Goal: Information Seeking & Learning: Check status

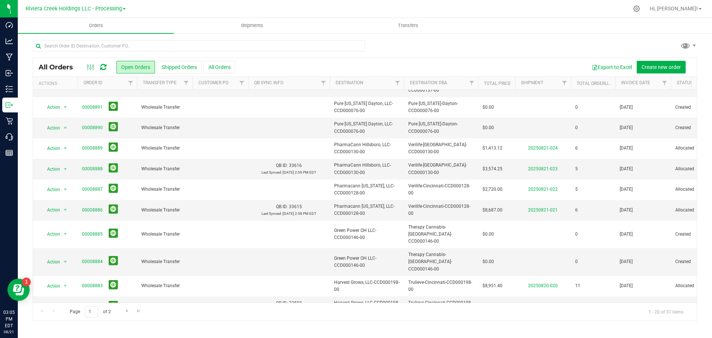
scroll to position [203, 0]
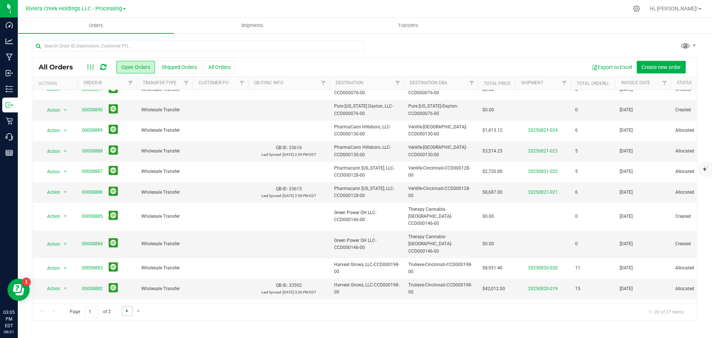
click at [126, 310] on span "Go to the next page" at bounding box center [127, 311] width 6 height 6
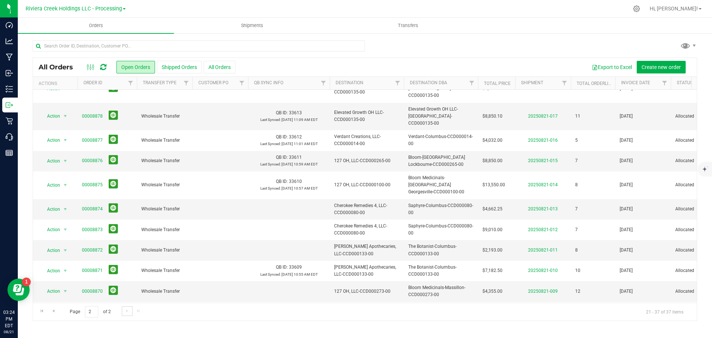
scroll to position [0, 0]
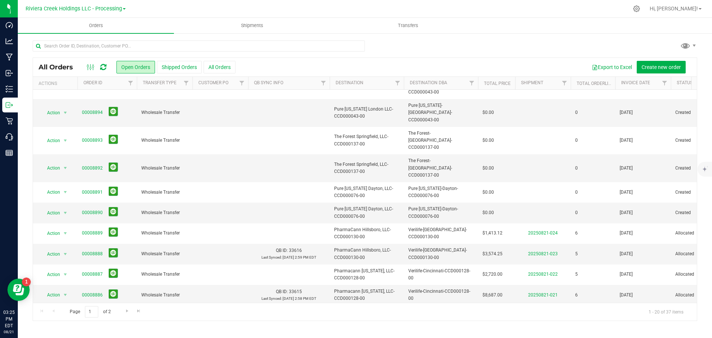
scroll to position [203, 0]
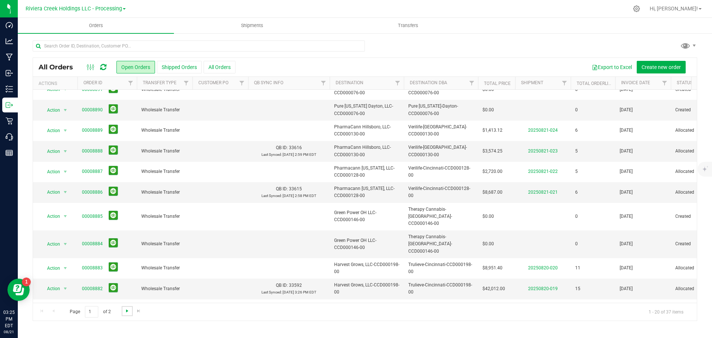
click at [126, 312] on span "Go to the next page" at bounding box center [127, 311] width 6 height 6
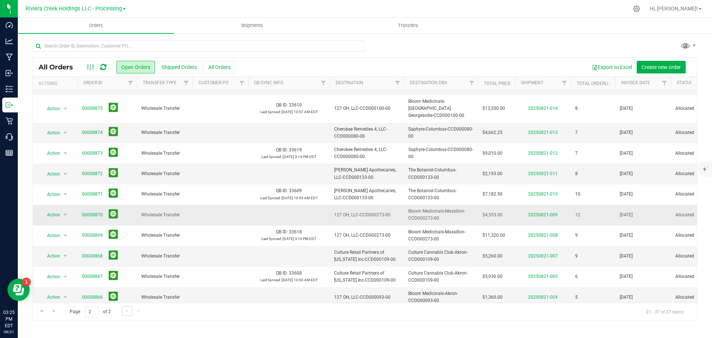
scroll to position [142, 0]
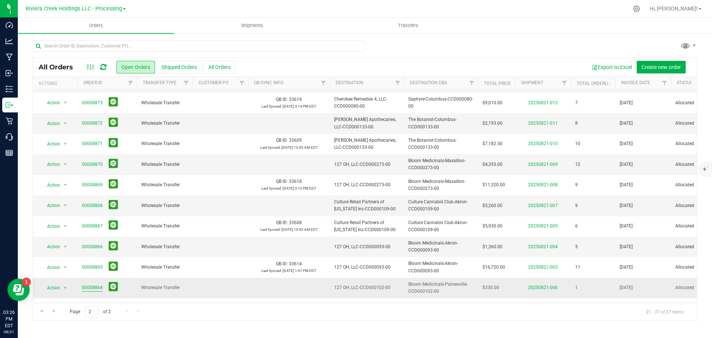
click at [87, 284] on link "00008864" at bounding box center [92, 287] width 21 height 7
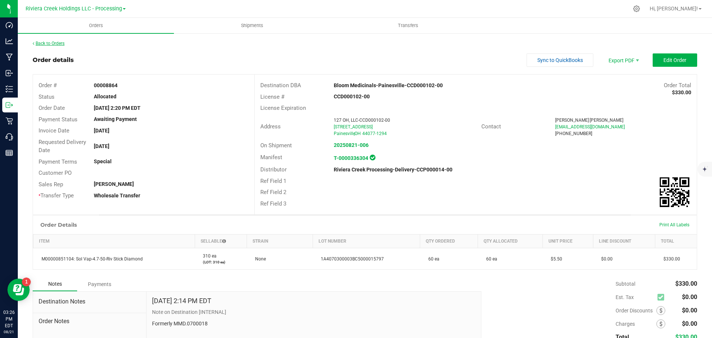
click at [46, 44] on link "Back to Orders" at bounding box center [49, 43] width 32 height 5
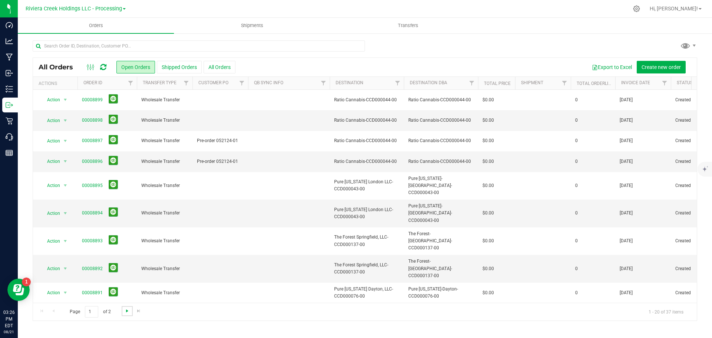
click at [125, 309] on span "Go to the next page" at bounding box center [127, 311] width 6 height 6
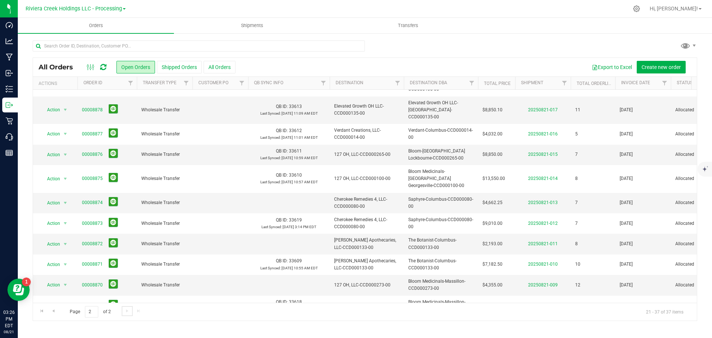
scroll to position [142, 0]
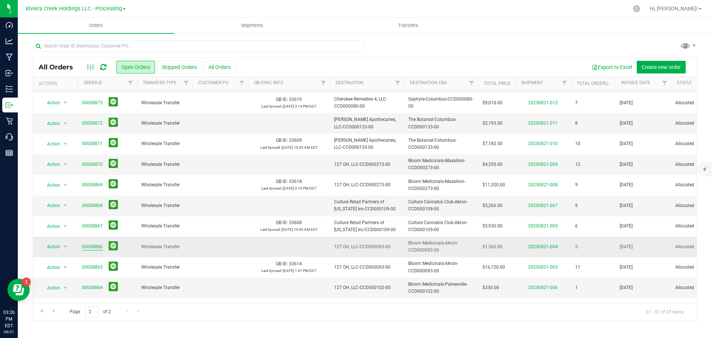
click at [95, 243] on link "00008866" at bounding box center [92, 246] width 21 height 7
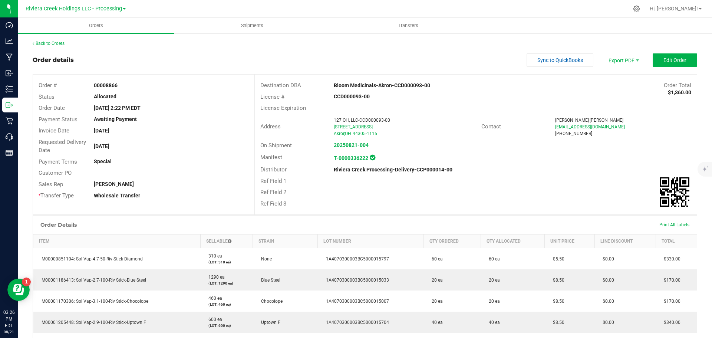
click at [56, 40] on div "Back to Orders" at bounding box center [365, 43] width 664 height 7
click at [56, 43] on link "Back to Orders" at bounding box center [49, 43] width 32 height 5
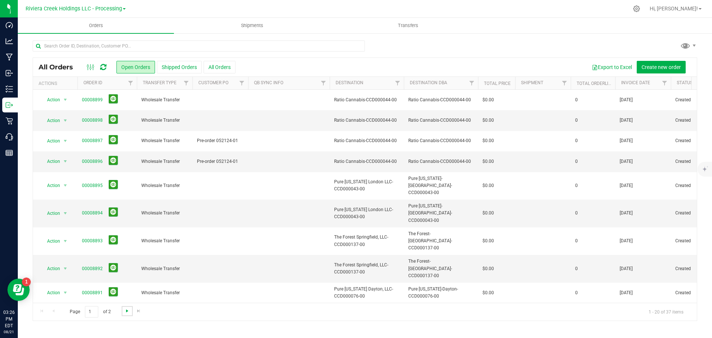
click at [127, 313] on span "Go to the next page" at bounding box center [127, 311] width 6 height 6
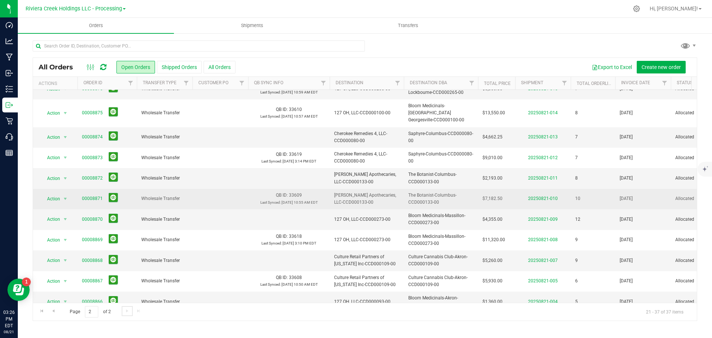
scroll to position [142, 0]
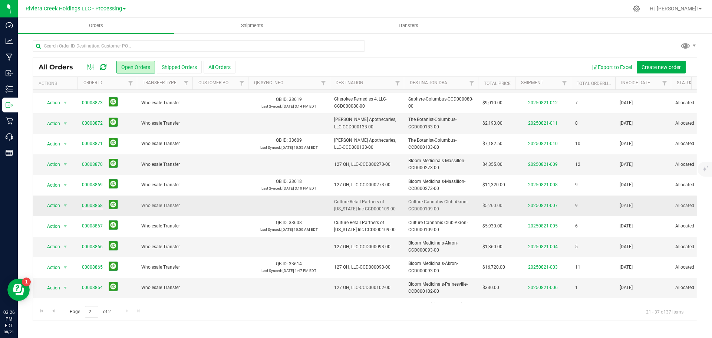
click at [91, 202] on link "00008868" at bounding box center [92, 205] width 21 height 7
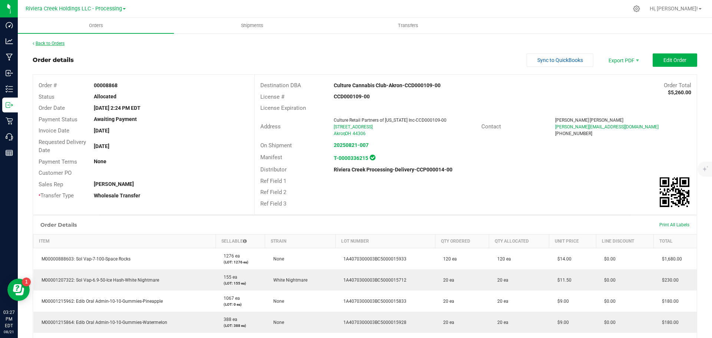
click at [64, 43] on link "Back to Orders" at bounding box center [49, 43] width 32 height 5
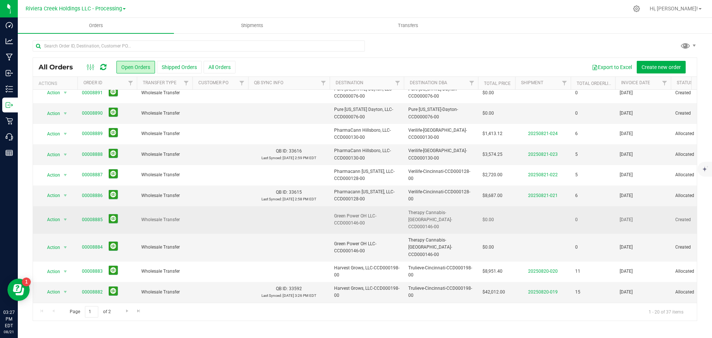
scroll to position [203, 0]
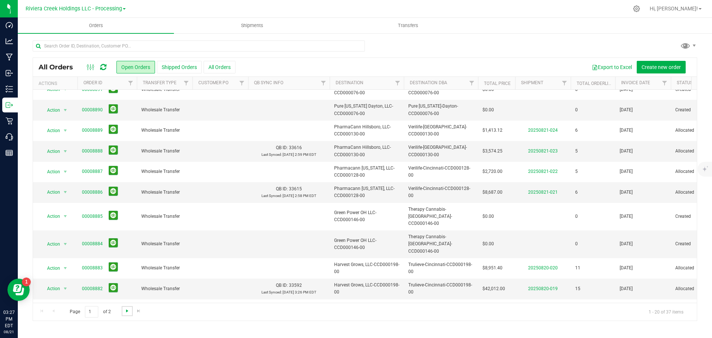
click at [127, 310] on span "Go to the next page" at bounding box center [127, 311] width 6 height 6
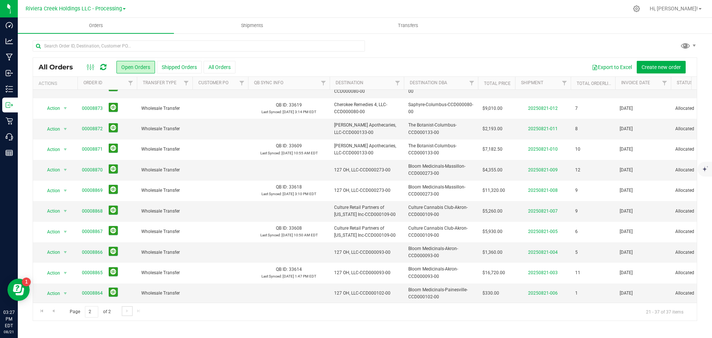
scroll to position [142, 0]
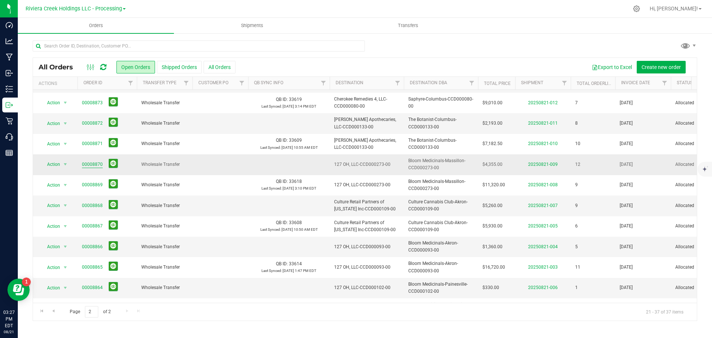
click at [93, 161] on link "00008870" at bounding box center [92, 164] width 21 height 7
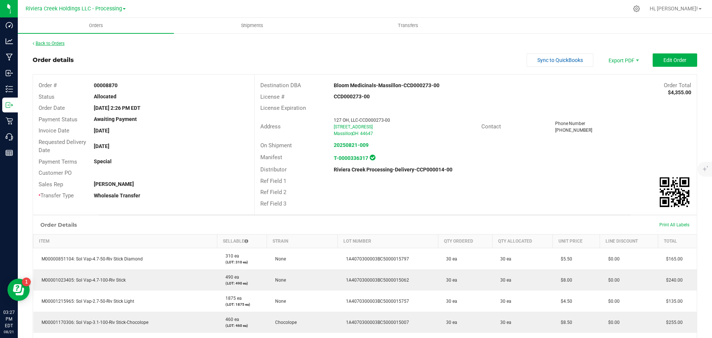
click at [49, 41] on link "Back to Orders" at bounding box center [49, 43] width 32 height 5
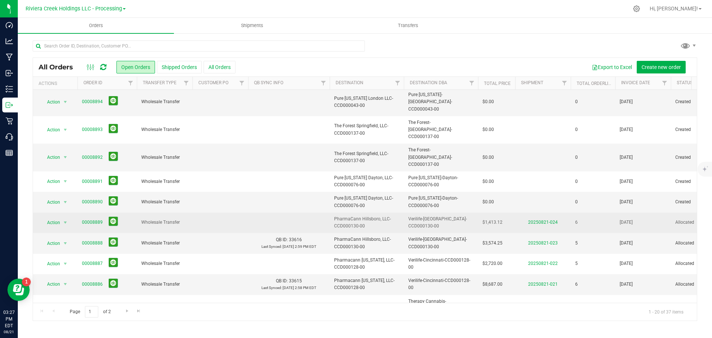
scroll to position [203, 0]
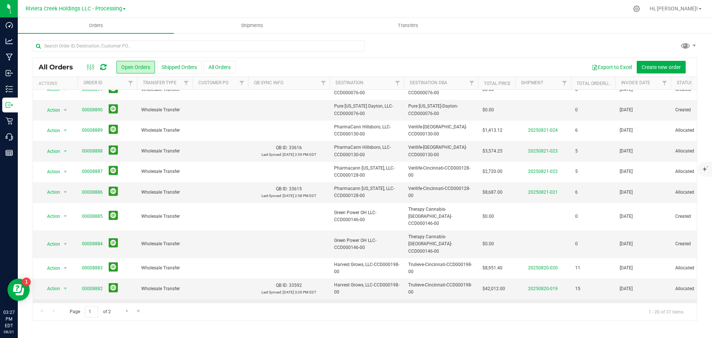
click at [95, 309] on link "00008881" at bounding box center [92, 312] width 21 height 7
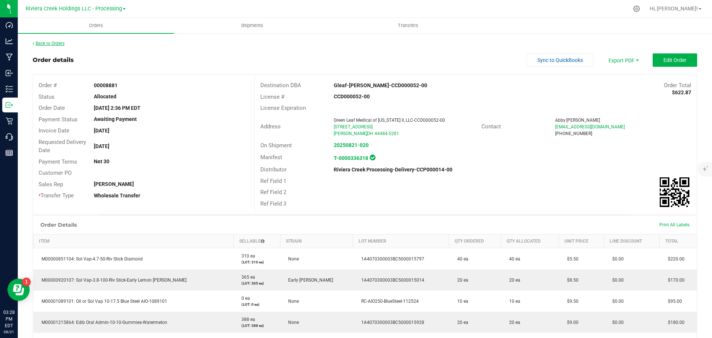
click at [58, 43] on link "Back to Orders" at bounding box center [49, 43] width 32 height 5
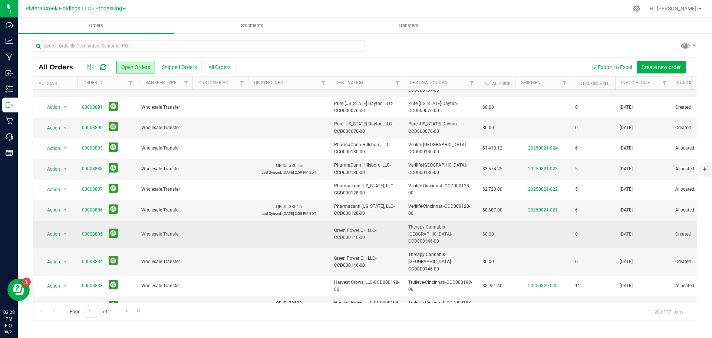
scroll to position [203, 0]
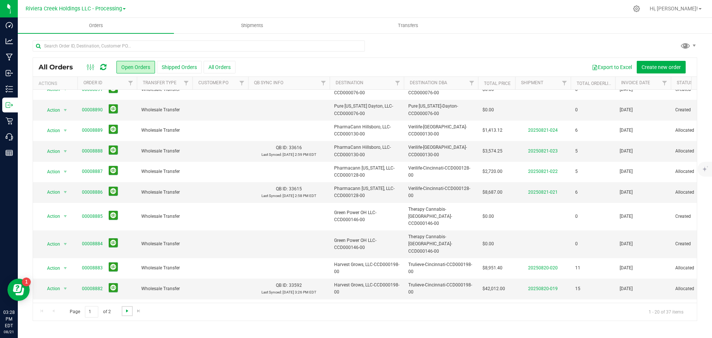
click at [125, 311] on span "Go to the next page" at bounding box center [127, 311] width 6 height 6
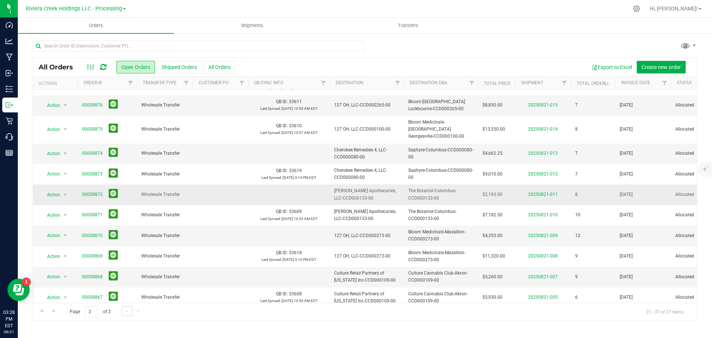
scroll to position [74, 0]
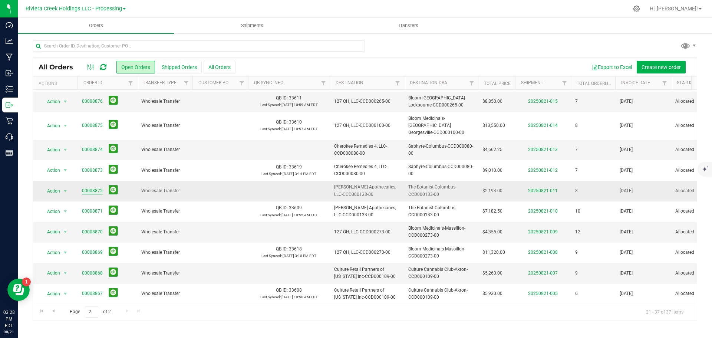
click at [91, 187] on link "00008872" at bounding box center [92, 190] width 21 height 7
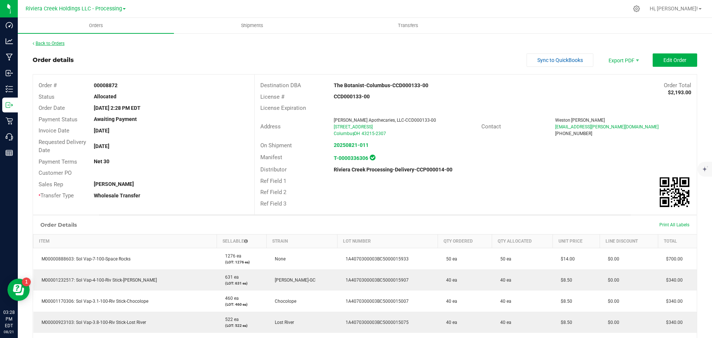
click at [51, 43] on link "Back to Orders" at bounding box center [49, 43] width 32 height 5
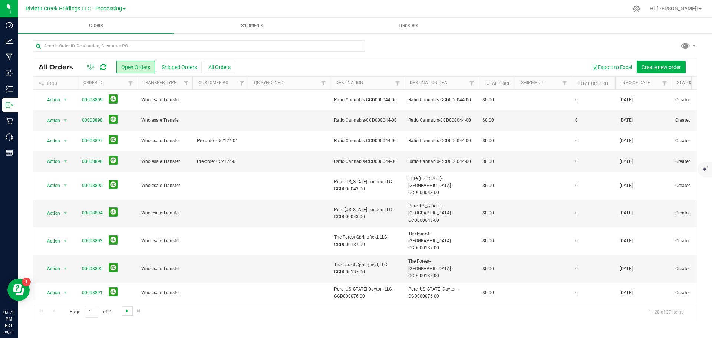
click at [126, 310] on span "Go to the next page" at bounding box center [127, 311] width 6 height 6
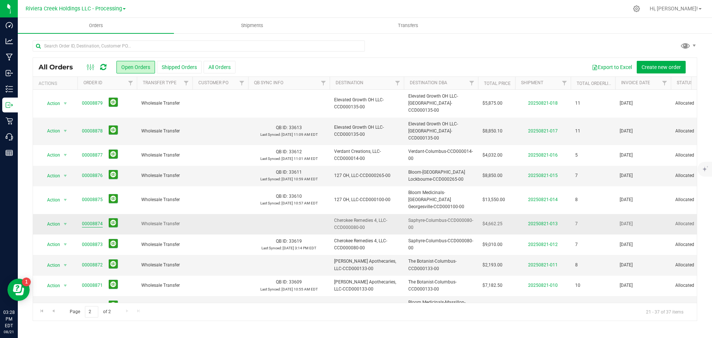
click at [93, 220] on link "00008874" at bounding box center [92, 223] width 21 height 7
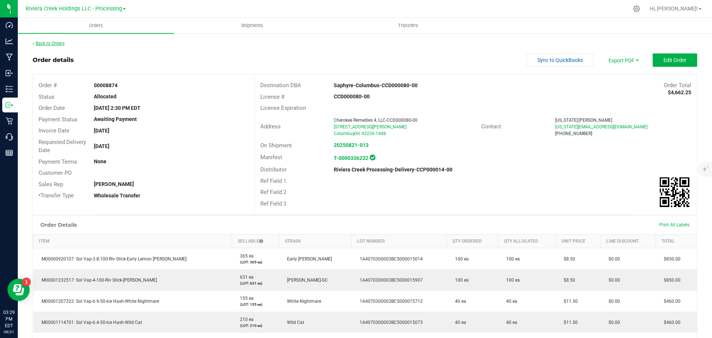
click at [58, 43] on link "Back to Orders" at bounding box center [49, 43] width 32 height 5
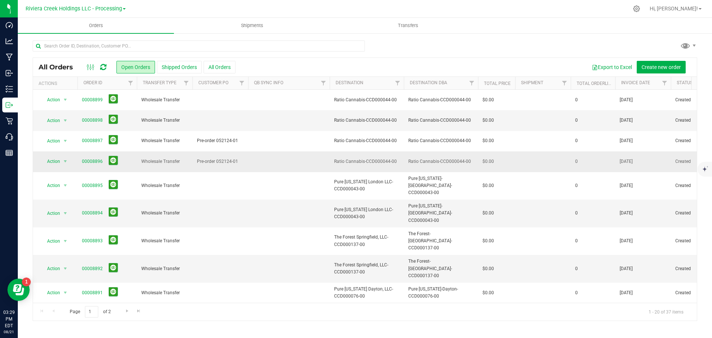
scroll to position [203, 0]
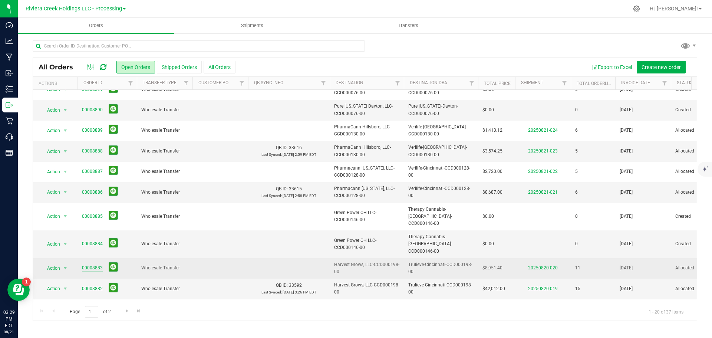
click at [92, 264] on link "00008883" at bounding box center [92, 267] width 21 height 7
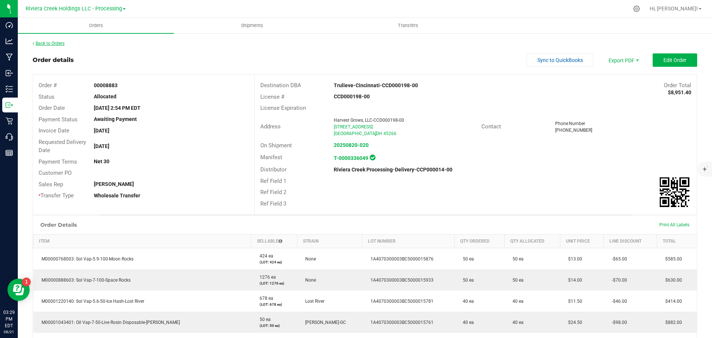
click at [49, 41] on link "Back to Orders" at bounding box center [49, 43] width 32 height 5
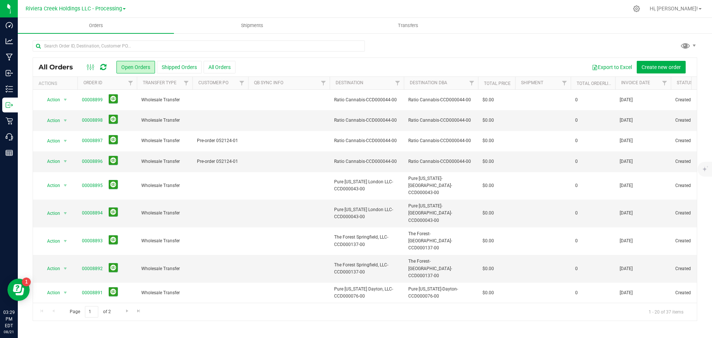
scroll to position [203, 0]
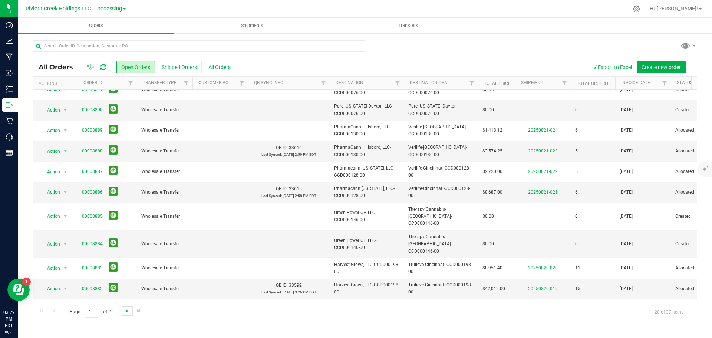
click at [126, 312] on span "Go to the next page" at bounding box center [127, 311] width 6 height 6
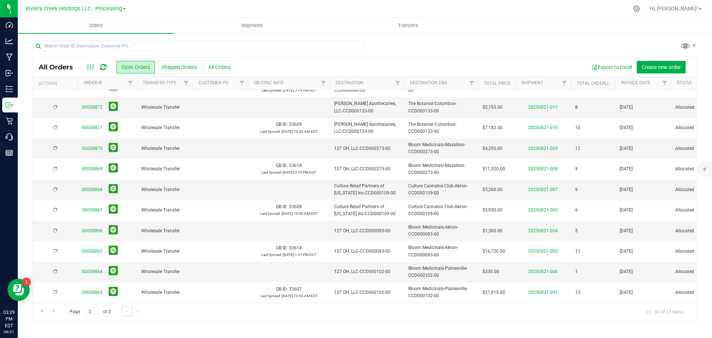
scroll to position [0, 0]
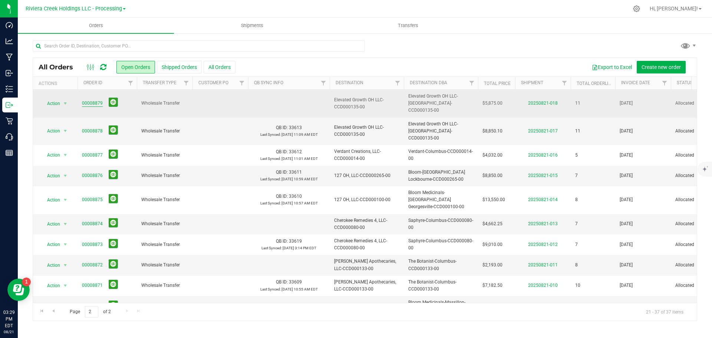
click at [95, 100] on link "00008879" at bounding box center [92, 103] width 21 height 7
